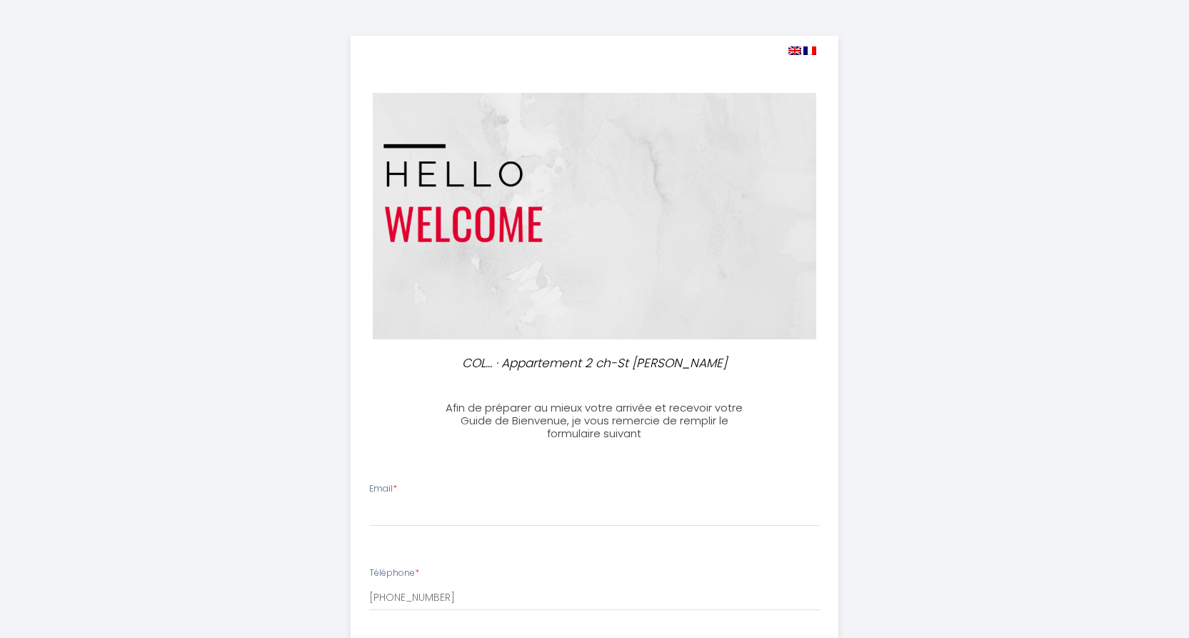
select select
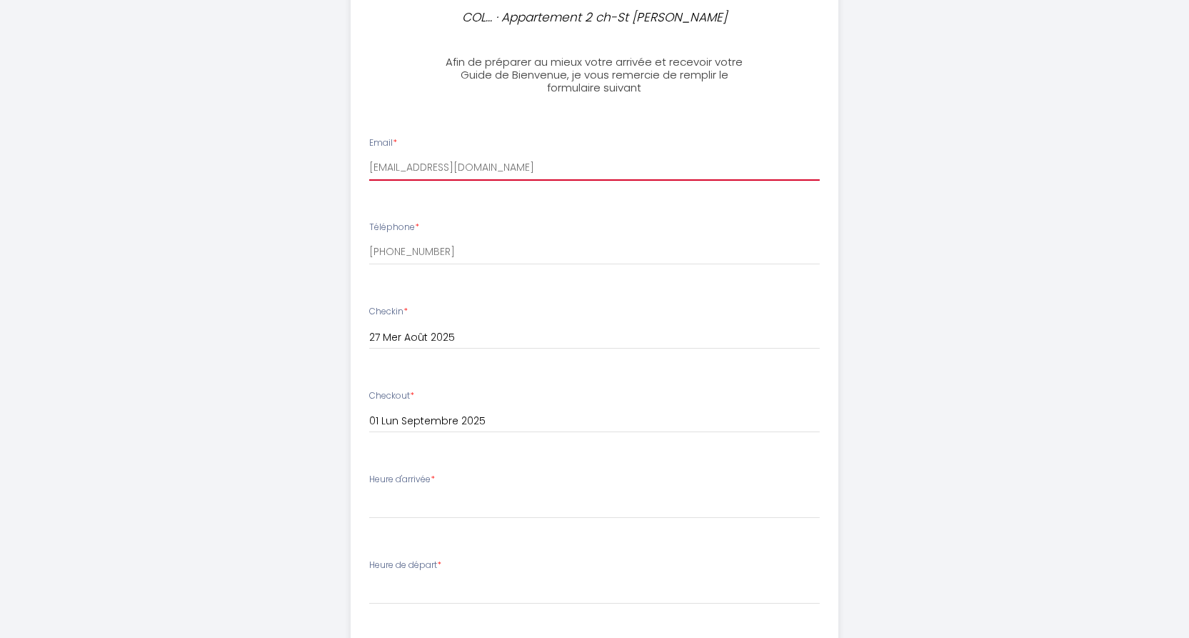
scroll to position [350, 0]
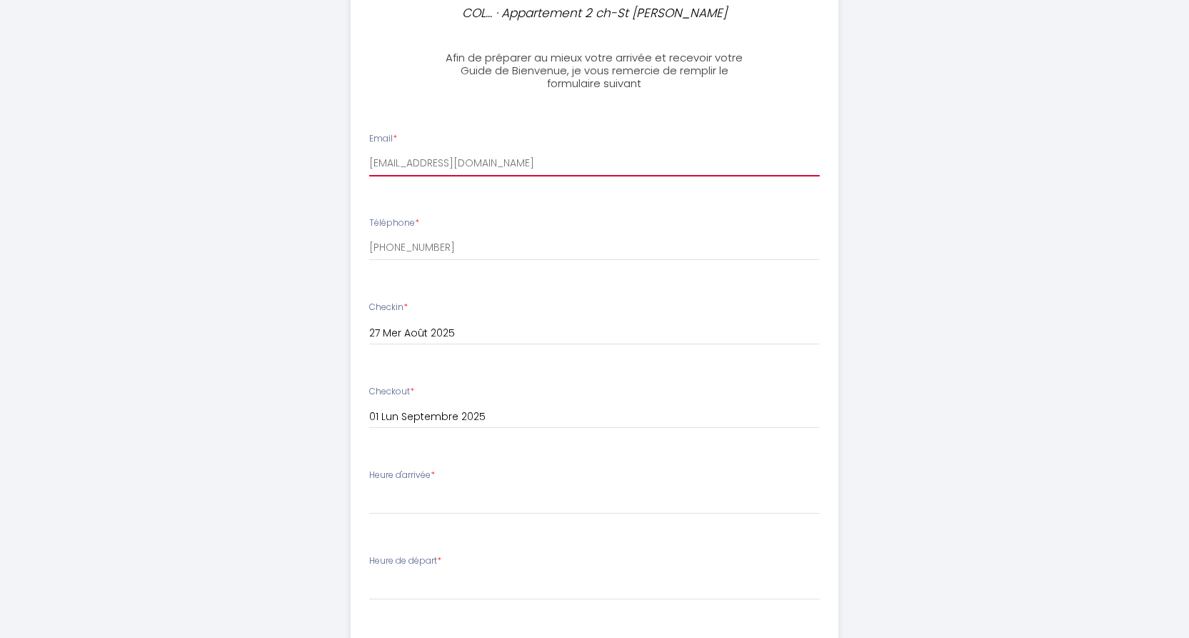
type input "[EMAIL_ADDRESS][DOMAIN_NAME]"
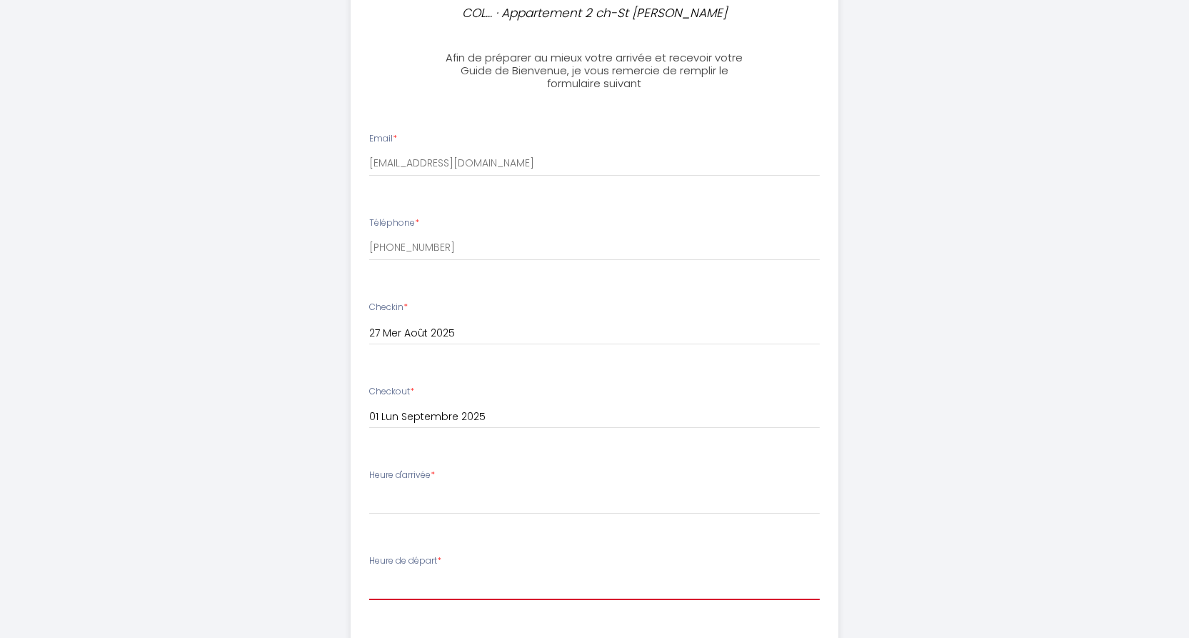
select select "10:00"
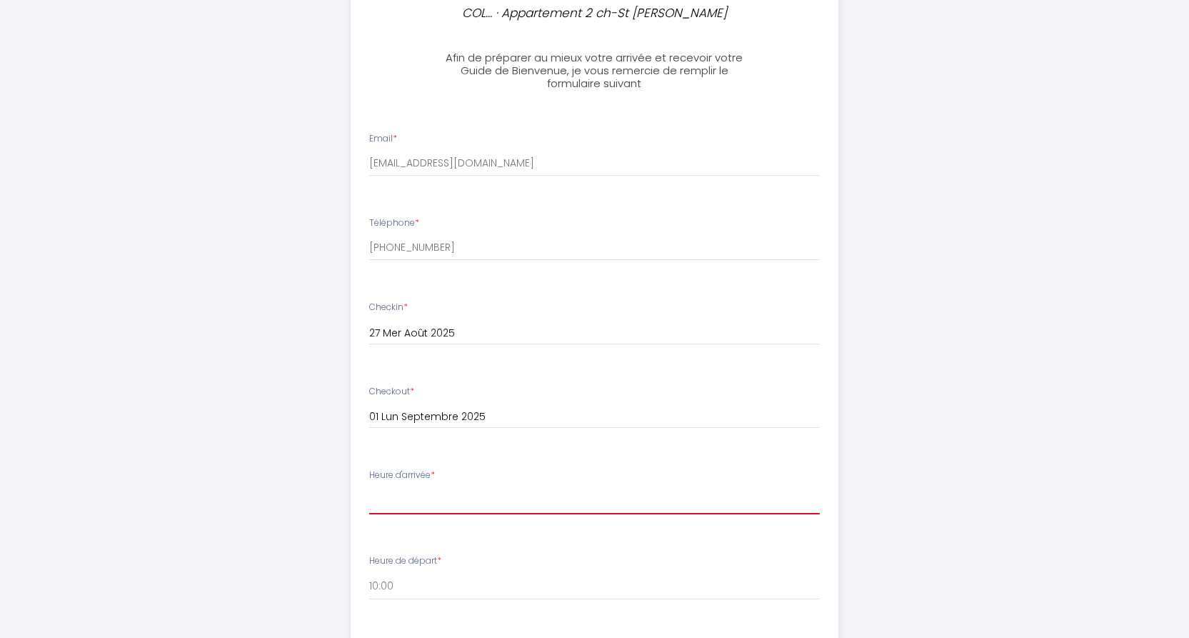
select select "16:00"
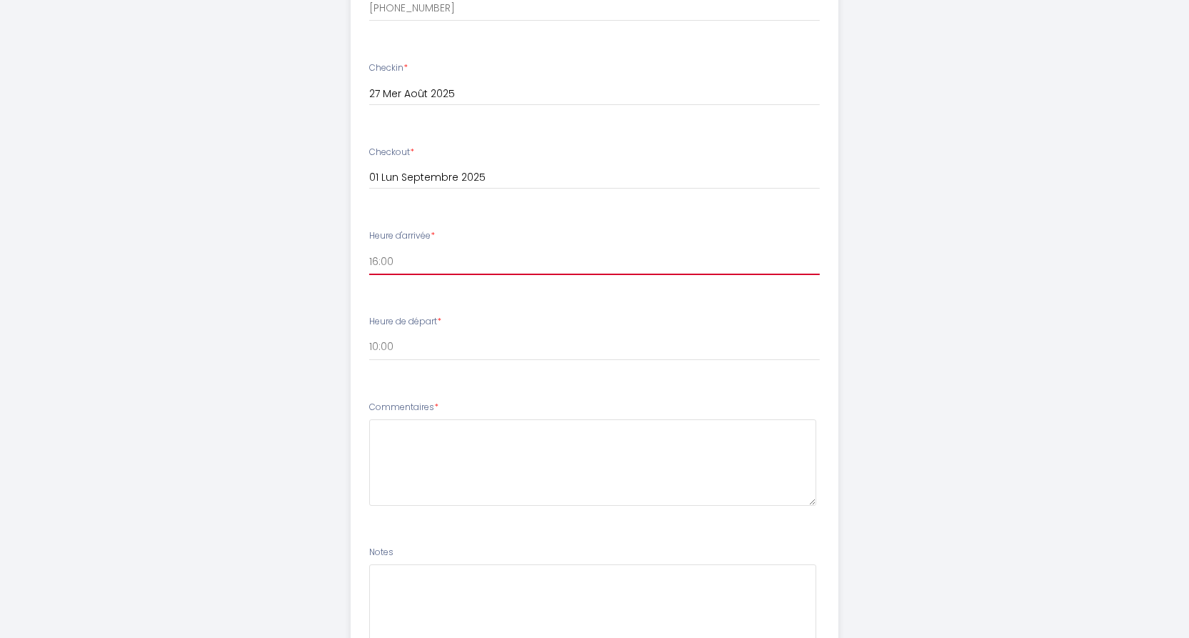
scroll to position [590, 0]
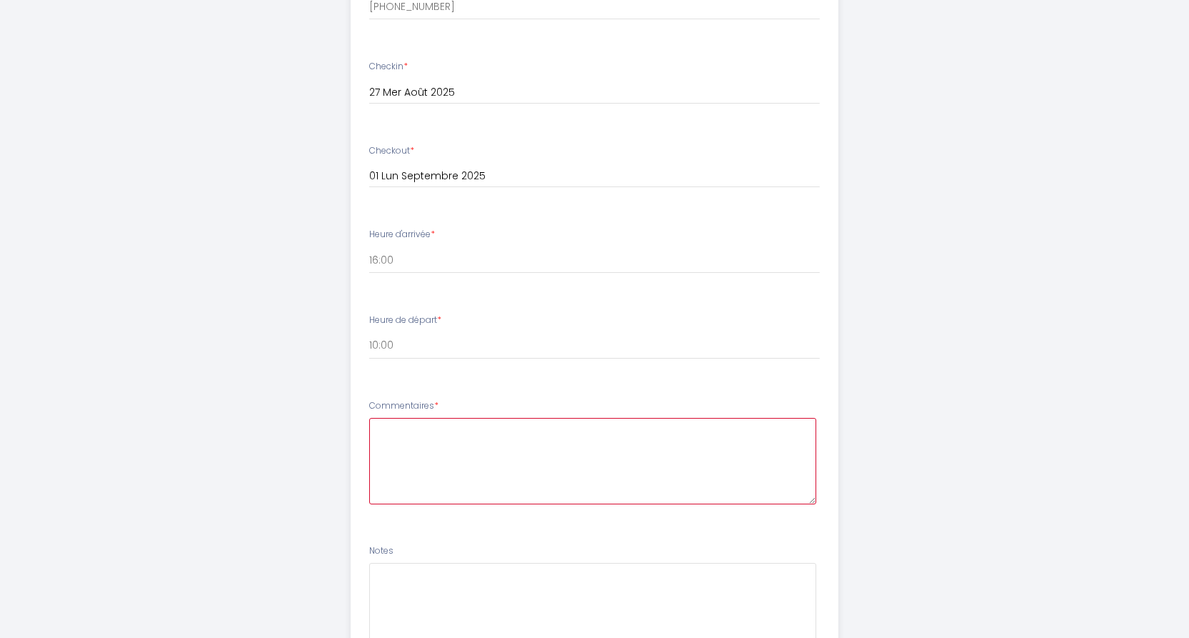
click at [461, 432] on textarea at bounding box center [592, 461] width 447 height 86
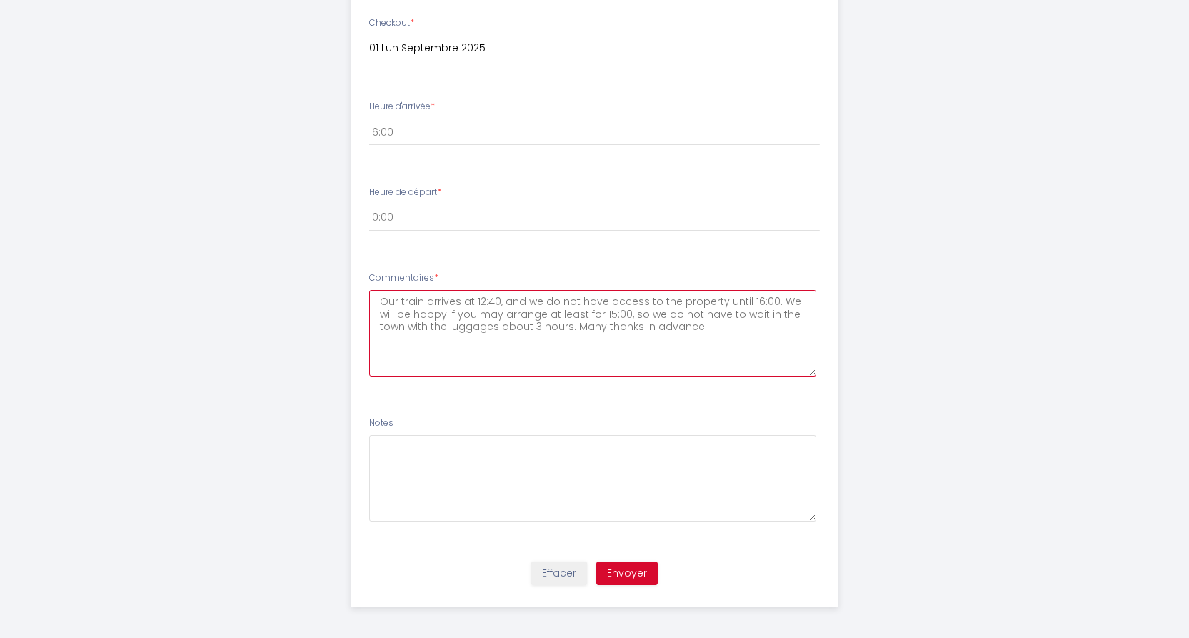
scroll to position [718, 0]
click at [380, 299] on textarea "Our train arrives at 12:40, and we do not have access to the property until 16:…" at bounding box center [592, 334] width 447 height 86
click at [718, 323] on textarea "Hello. Our train arrives at 12:40, and we do not have access to the property un…" at bounding box center [592, 334] width 447 height 86
click at [411, 298] on textarea "Hello. Our train arrives at 12:40, and we do not have access to the property un…" at bounding box center [592, 334] width 447 height 86
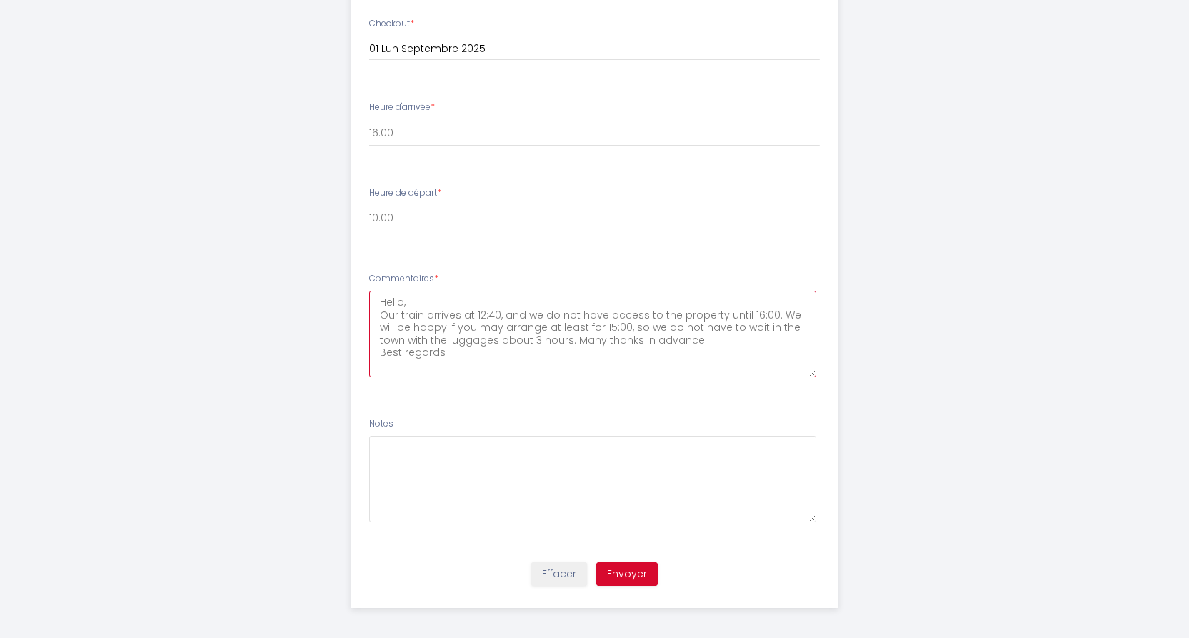
click at [526, 323] on textarea "Hello, Our train arrives at 12:40, and we do not have access to the property un…" at bounding box center [592, 334] width 447 height 86
type textarea "Hello, Our train arrives at 12:40, and we do not have access to the property un…"
click at [635, 565] on button "Envoyer" at bounding box center [626, 574] width 61 height 24
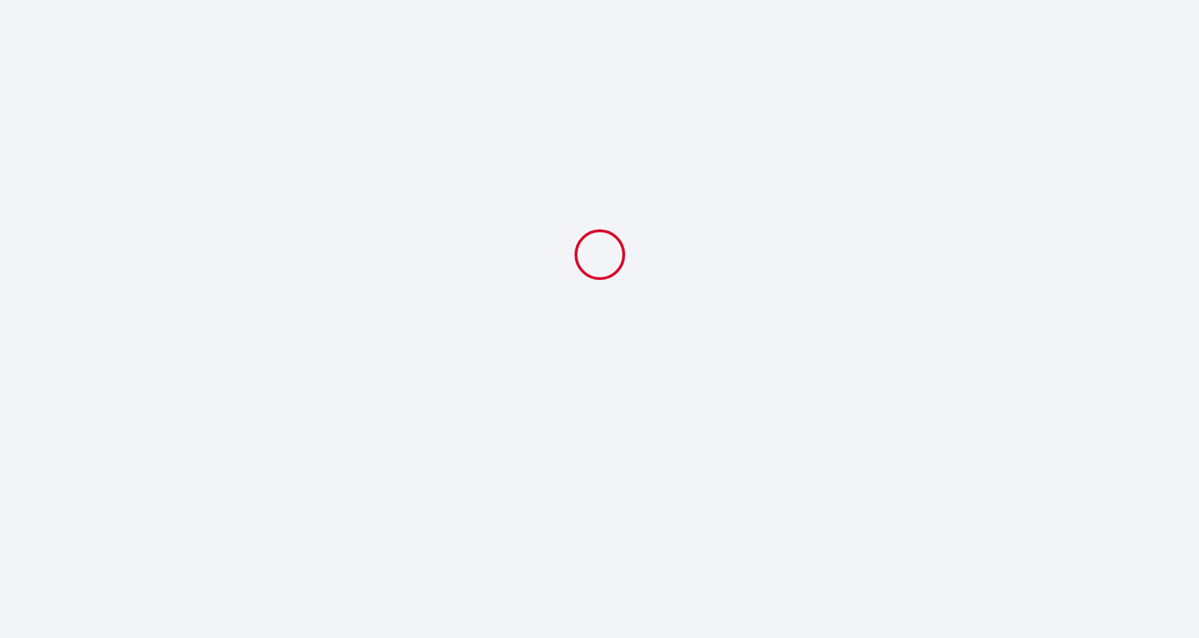
select select "10:00"
